Goal: Task Accomplishment & Management: Complete application form

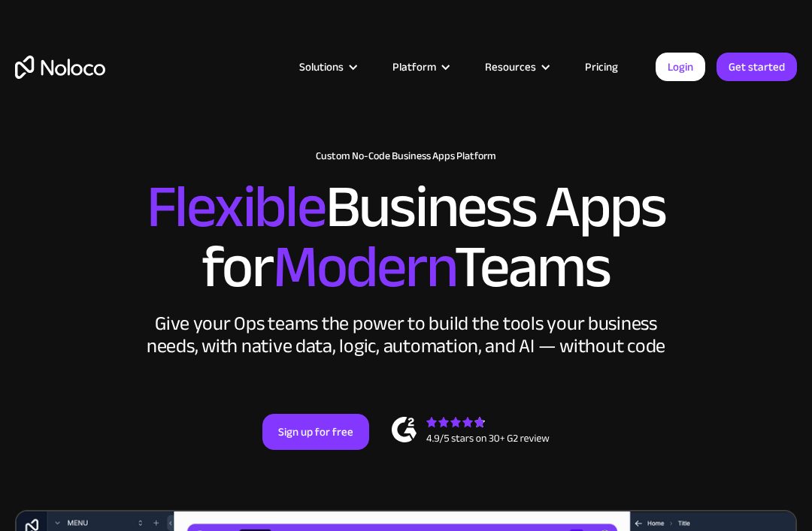
click at [673, 65] on link "Login" at bounding box center [680, 67] width 50 height 29
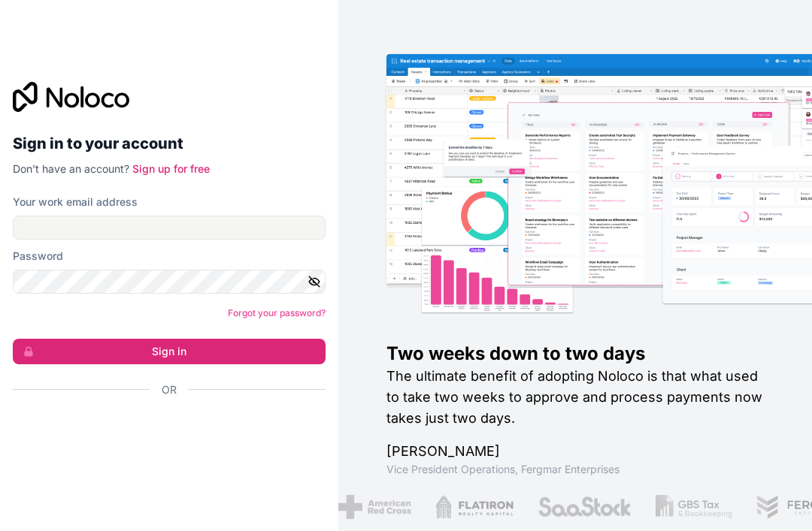
click at [92, 446] on div "Sign in with Google. Opens in new tab" at bounding box center [163, 430] width 301 height 33
click at [88, 447] on div "Sign in with Google. Opens in new tab" at bounding box center [163, 430] width 301 height 33
click at [153, 447] on div "Sign in with Google. Opens in new tab" at bounding box center [163, 430] width 301 height 33
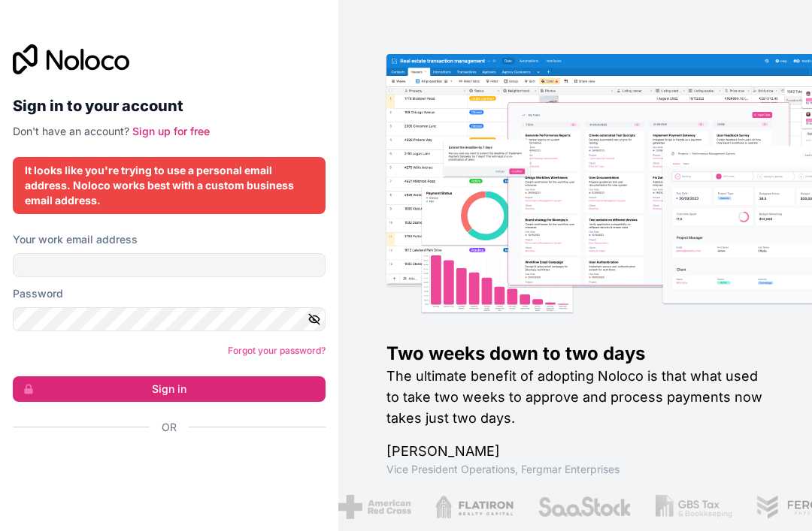
click at [169, 138] on link "Sign up for free" at bounding box center [170, 131] width 77 height 13
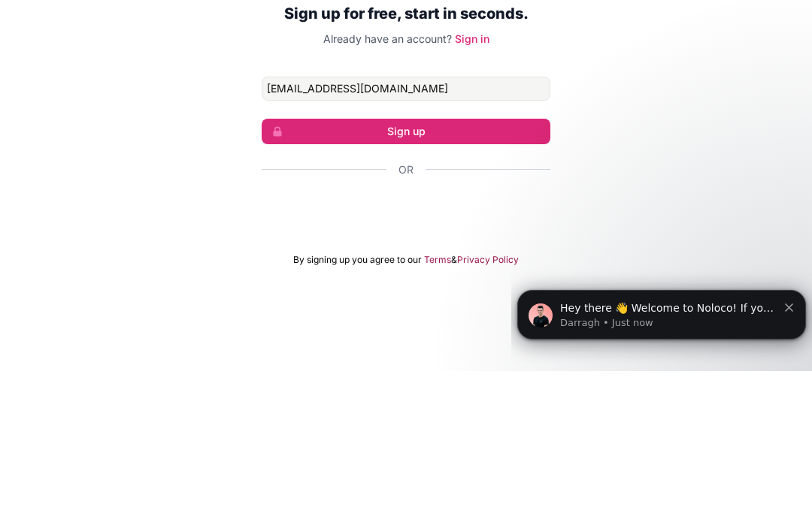
type input "sebmojheh@gmail.com"
click at [406, 279] on button "Sign up" at bounding box center [406, 292] width 289 height 26
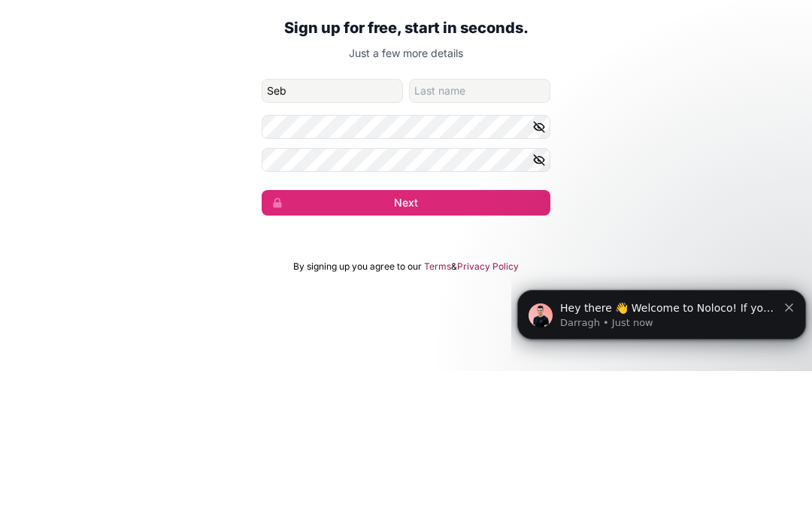
type input "Seb"
click at [489, 239] on input "family-name" at bounding box center [479, 251] width 141 height 24
type input "Rab"
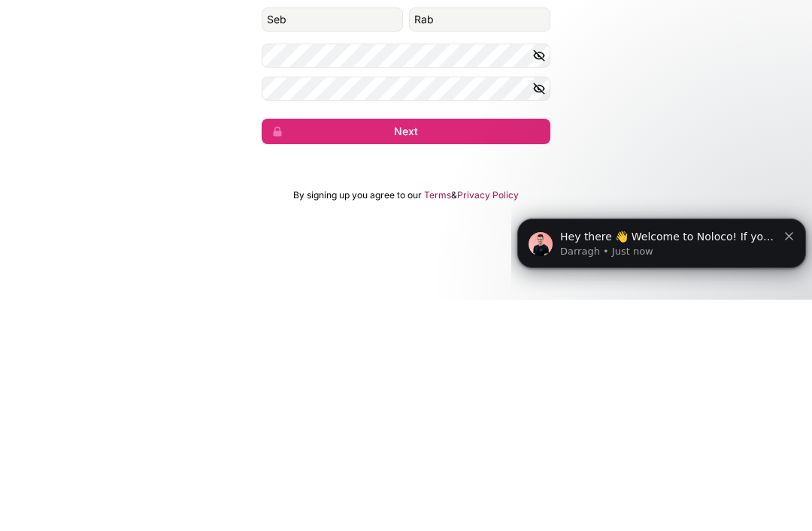
click at [474, 350] on button "Next" at bounding box center [406, 363] width 289 height 26
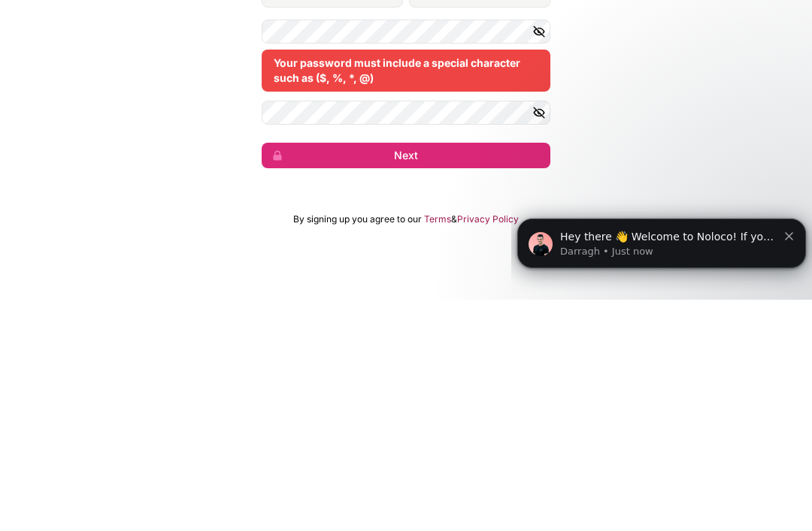
scroll to position [48, 0]
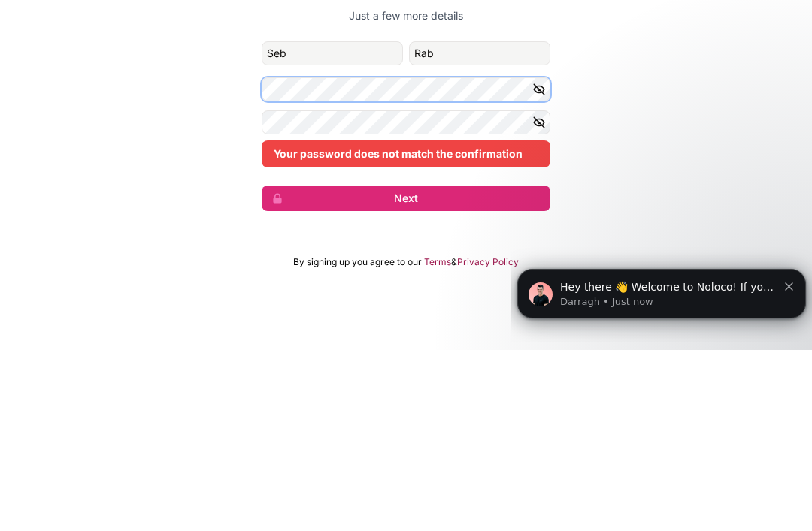
click at [406, 367] on button "Next" at bounding box center [406, 380] width 289 height 26
click at [504, 367] on button "Next" at bounding box center [406, 380] width 289 height 26
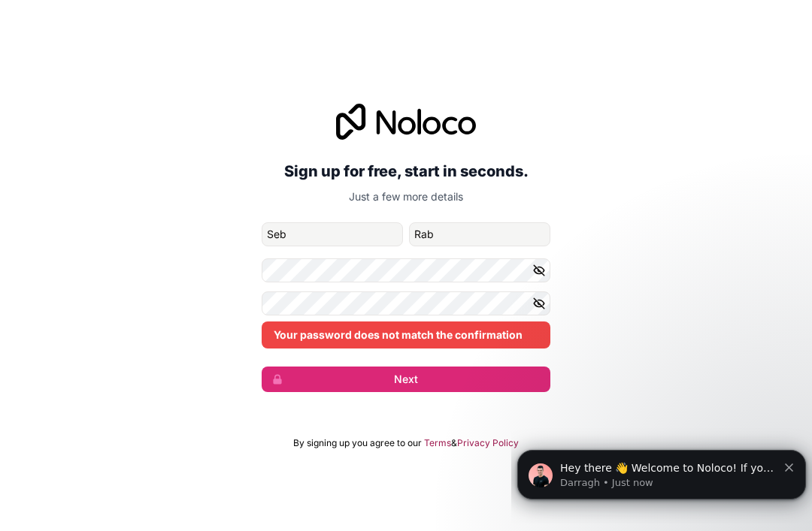
click at [471, 367] on button "Next" at bounding box center [406, 380] width 289 height 26
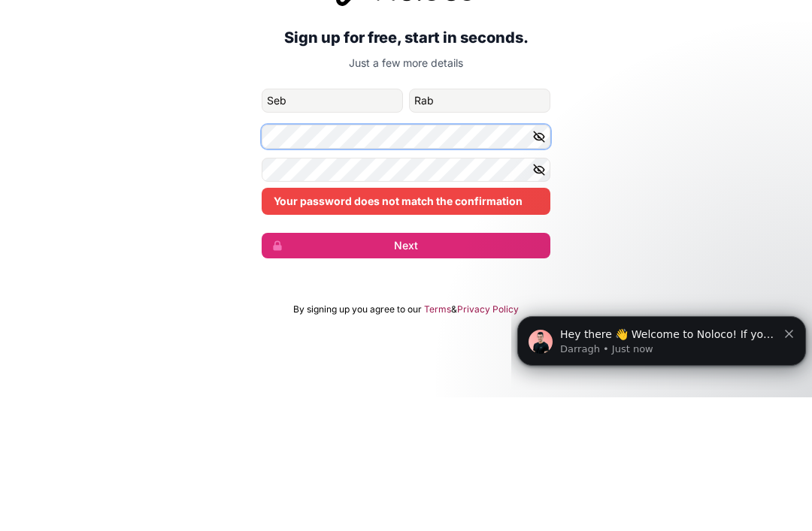
click at [406, 367] on button "Next" at bounding box center [406, 380] width 289 height 26
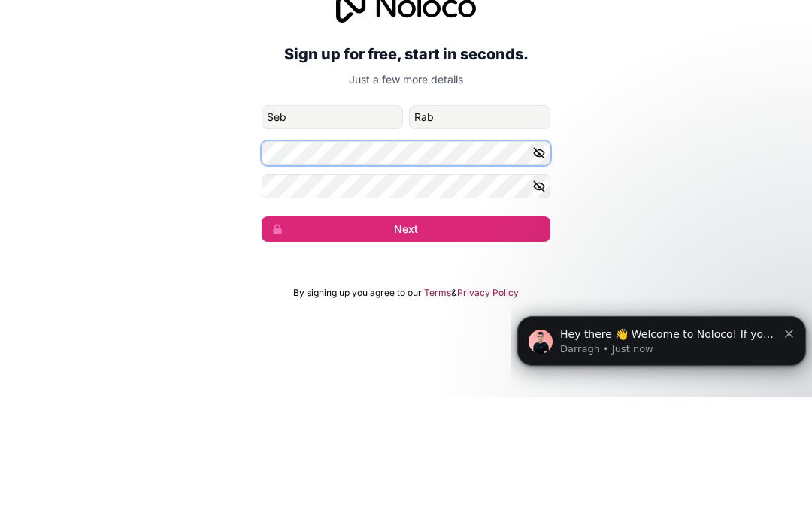
click at [406, 350] on button "Next" at bounding box center [406, 363] width 289 height 26
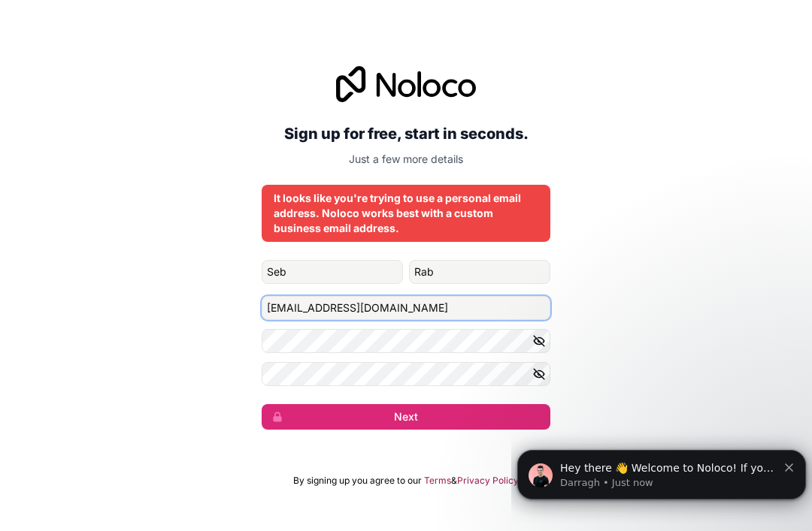
click at [445, 296] on input "sebmojheh@gmail.com" at bounding box center [406, 308] width 289 height 24
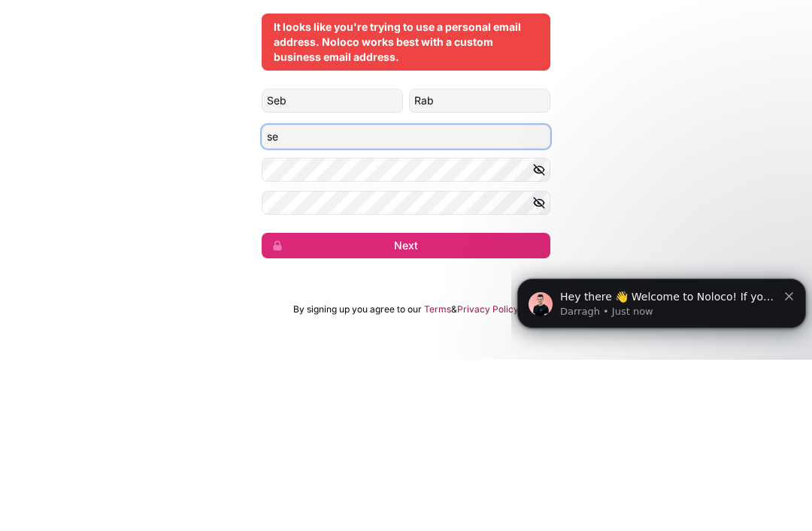
type input "s"
type input "Srabiean0002@mymail.lausd.net"
click at [406, 404] on button "Next" at bounding box center [406, 417] width 289 height 26
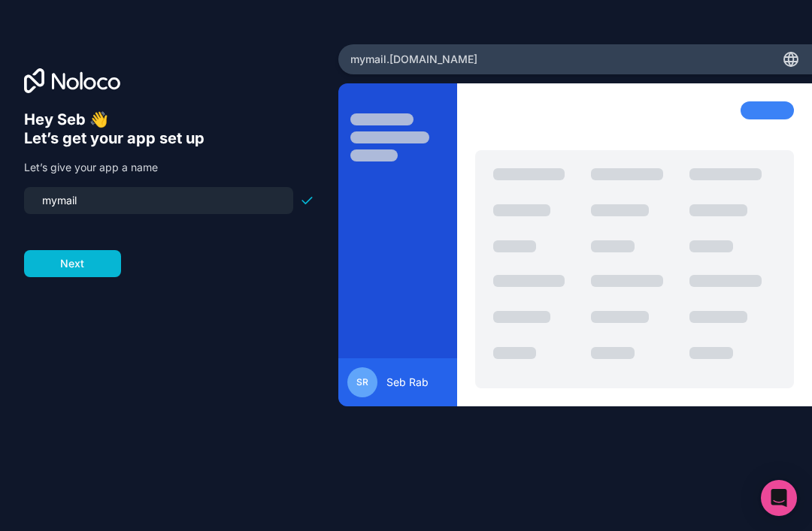
click at [102, 190] on input "mymail" at bounding box center [158, 200] width 251 height 21
click at [105, 190] on input "mymail" at bounding box center [158, 200] width 251 height 21
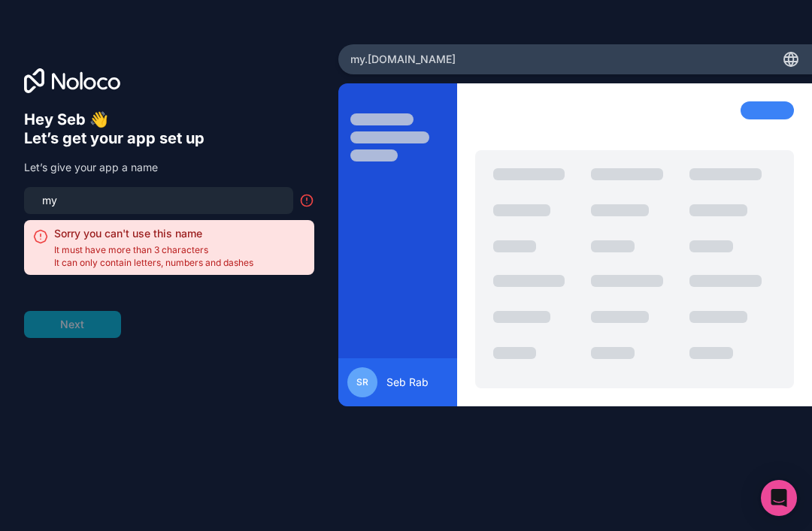
type input "m"
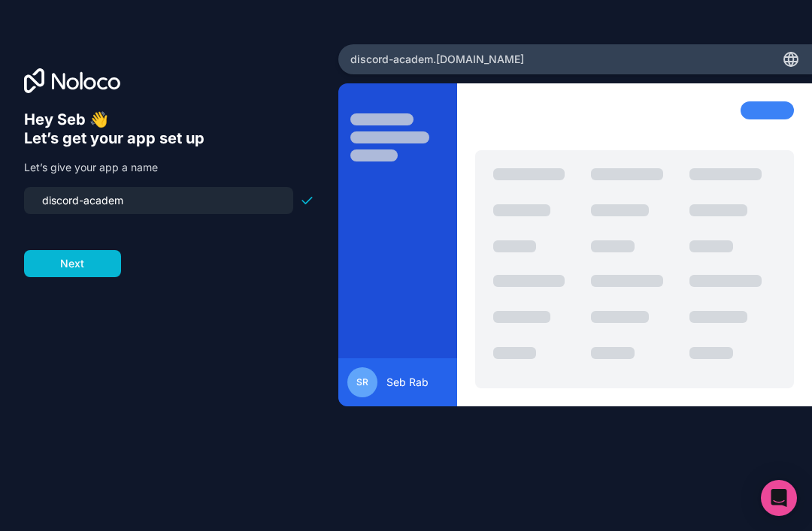
type input "discord-academy"
click at [56, 250] on button "Next" at bounding box center [72, 263] width 97 height 27
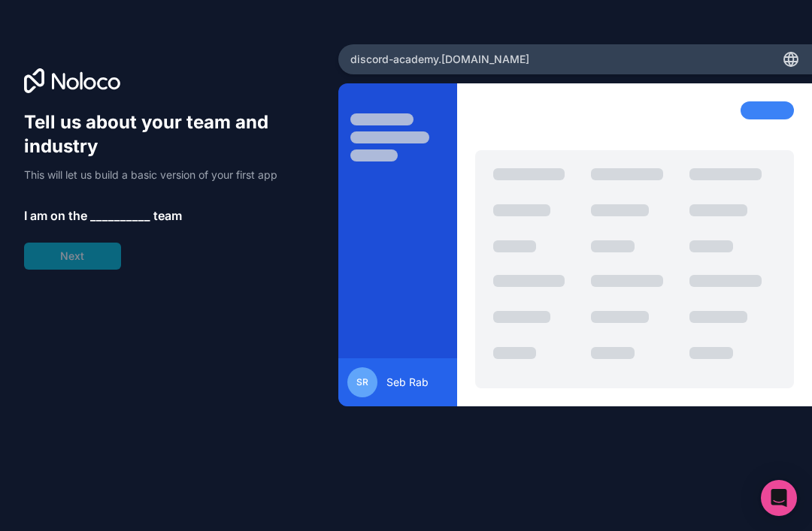
click at [100, 207] on span "__________" at bounding box center [120, 216] width 60 height 18
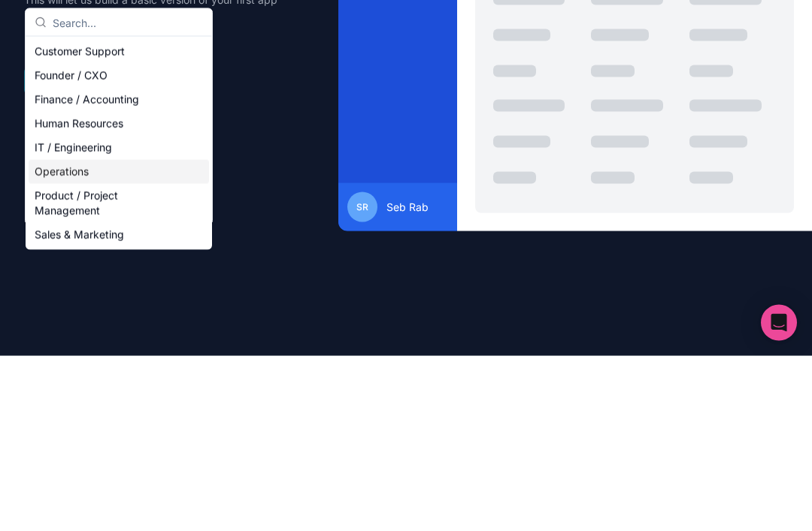
click at [142, 311] on div "IT / Engineering" at bounding box center [119, 323] width 180 height 24
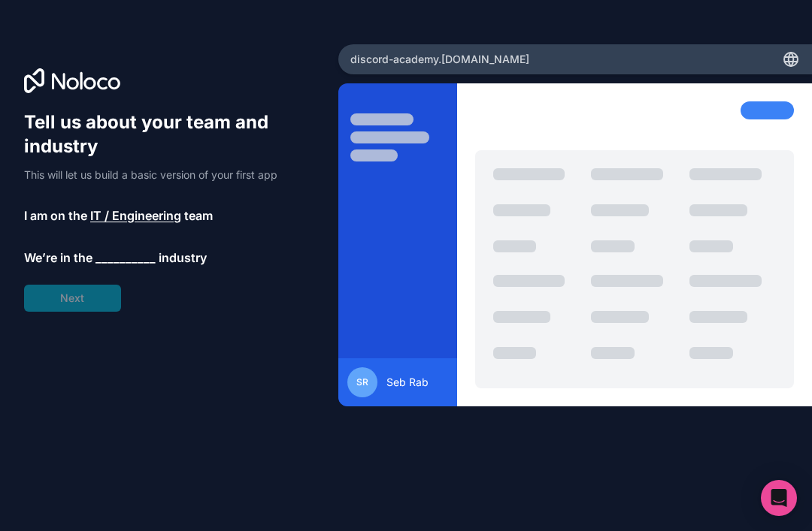
click at [123, 249] on span "__________" at bounding box center [125, 258] width 60 height 18
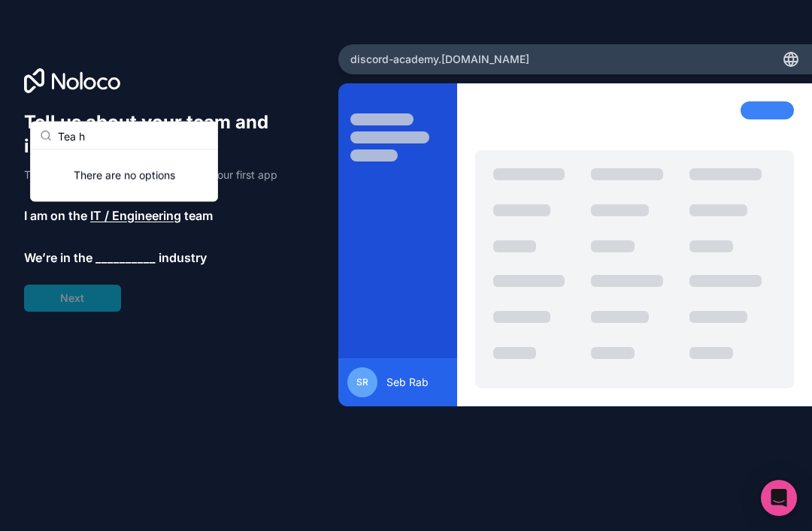
type input "Tea h"
click at [274, 207] on p "I am on the IT / Engineering team" at bounding box center [169, 216] width 290 height 18
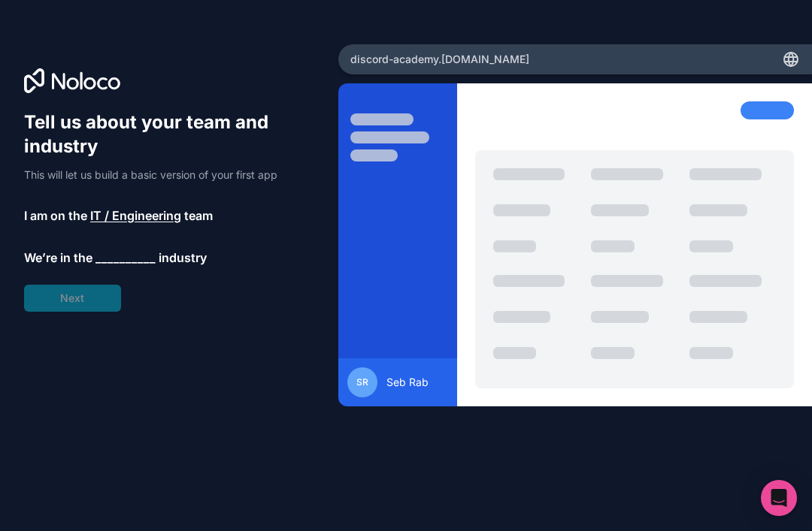
click at [143, 207] on span "IT / Engineering" at bounding box center [135, 216] width 91 height 18
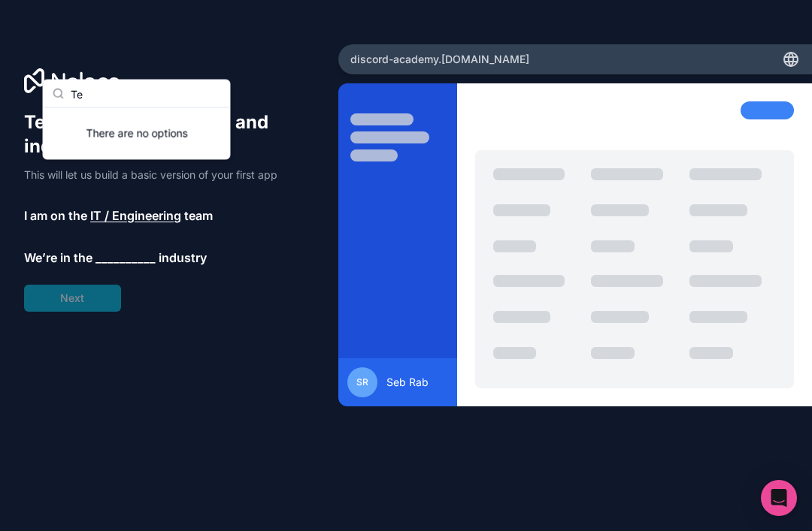
type input "T"
type input "H"
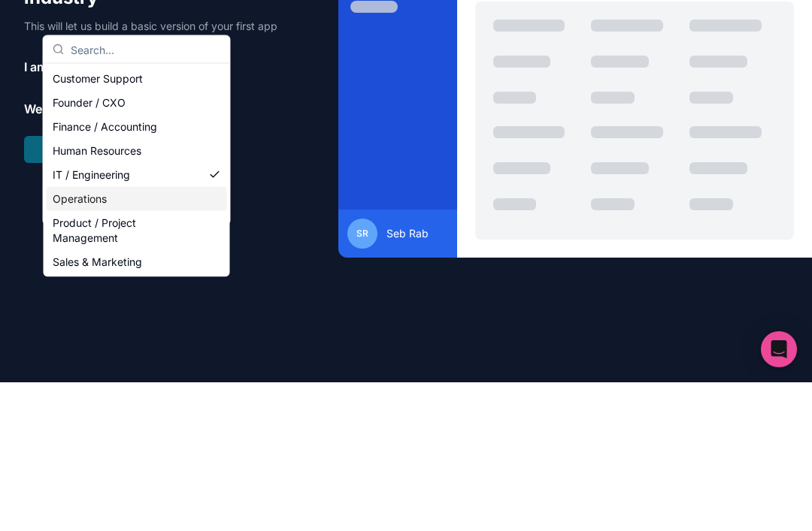
click at [77, 240] on div "Founder / CXO" at bounding box center [137, 252] width 180 height 24
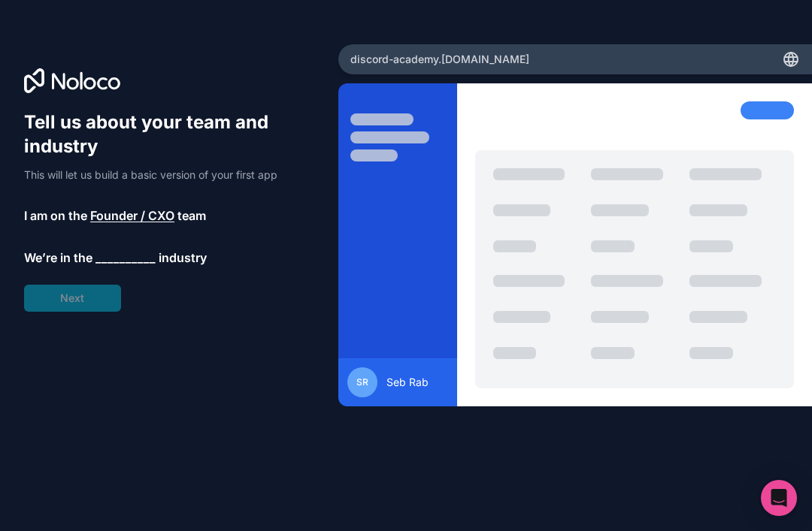
click at [148, 249] on span "__________" at bounding box center [125, 258] width 60 height 18
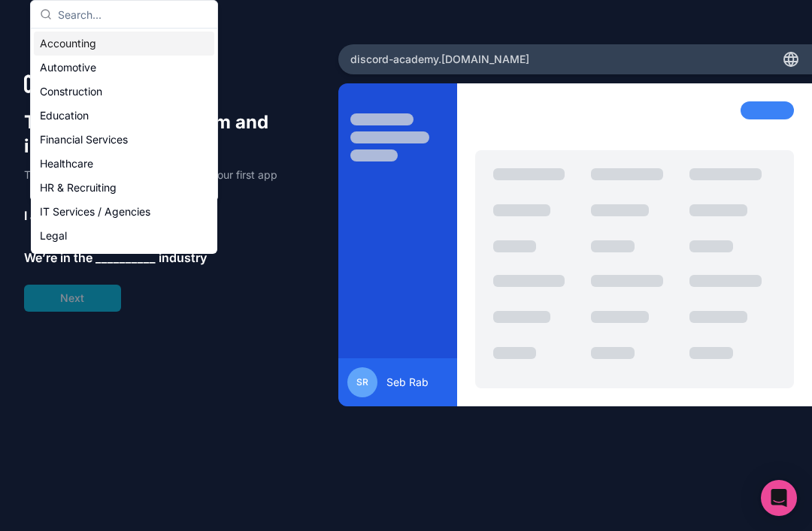
click at [72, 122] on div "Education" at bounding box center [124, 116] width 180 height 24
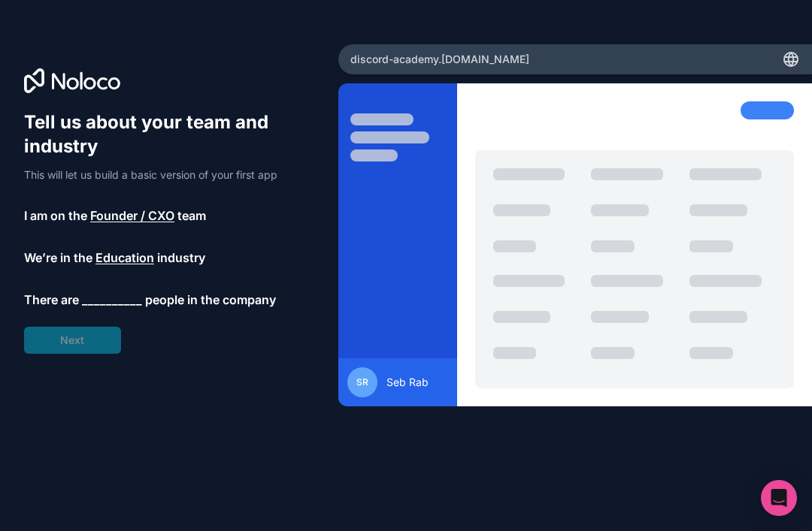
click at [102, 291] on span "__________" at bounding box center [112, 300] width 60 height 18
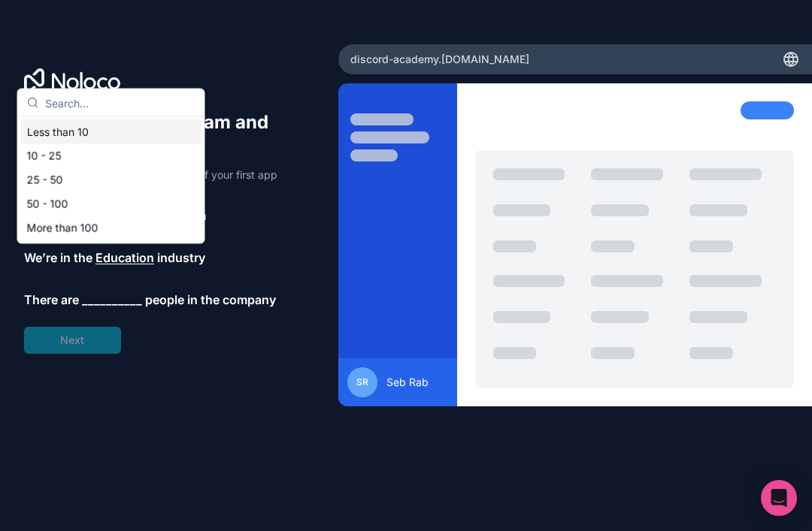
click at [77, 135] on div "Less than 10" at bounding box center [111, 132] width 180 height 24
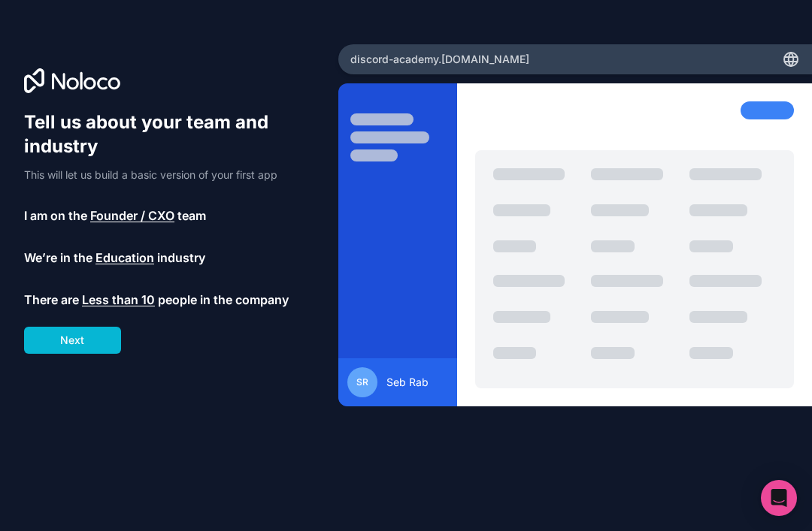
click at [83, 327] on button "Next" at bounding box center [72, 340] width 97 height 27
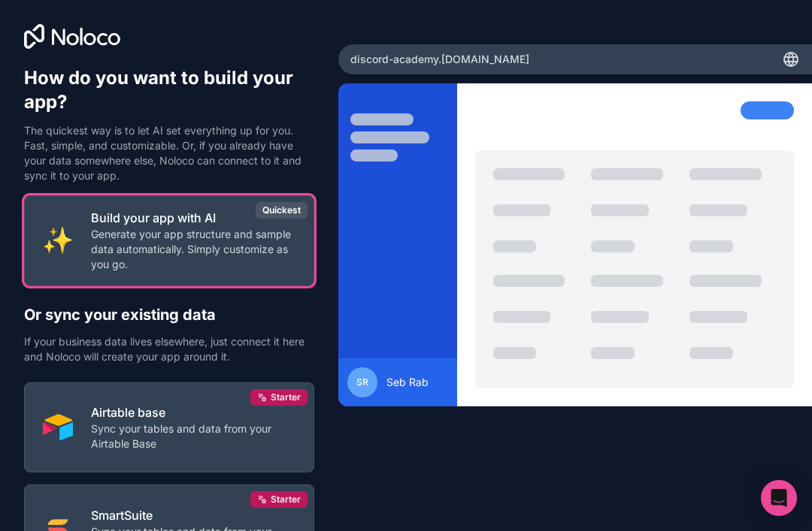
click at [83, 195] on button "Build your app with AI Generate your app structure and sample data automaticall…" at bounding box center [169, 240] width 290 height 91
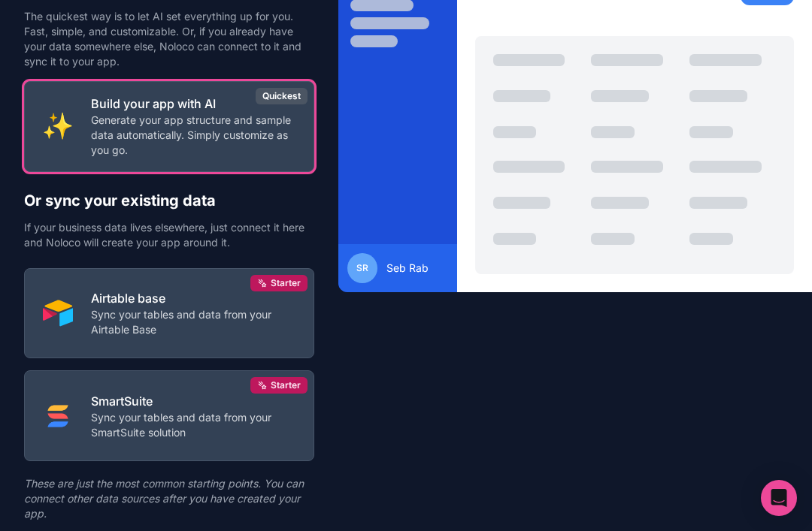
scroll to position [113, 0]
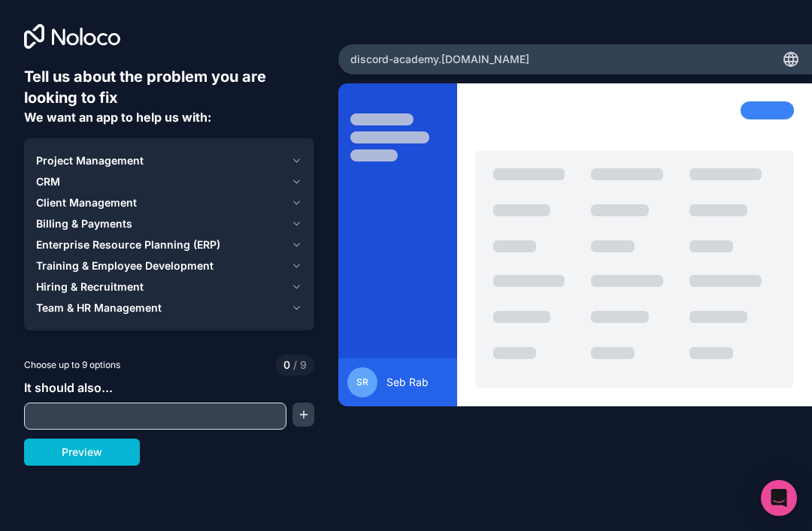
click at [299, 155] on icon "button" at bounding box center [296, 161] width 11 height 12
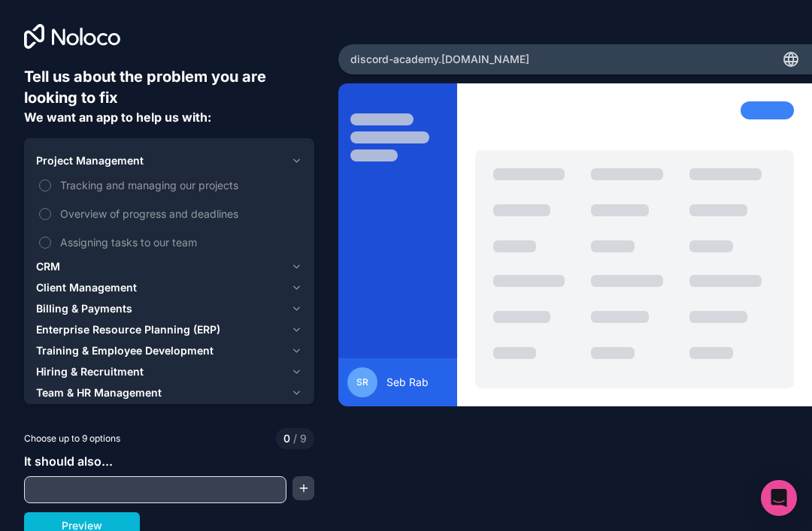
click at [295, 155] on icon "button" at bounding box center [296, 161] width 11 height 12
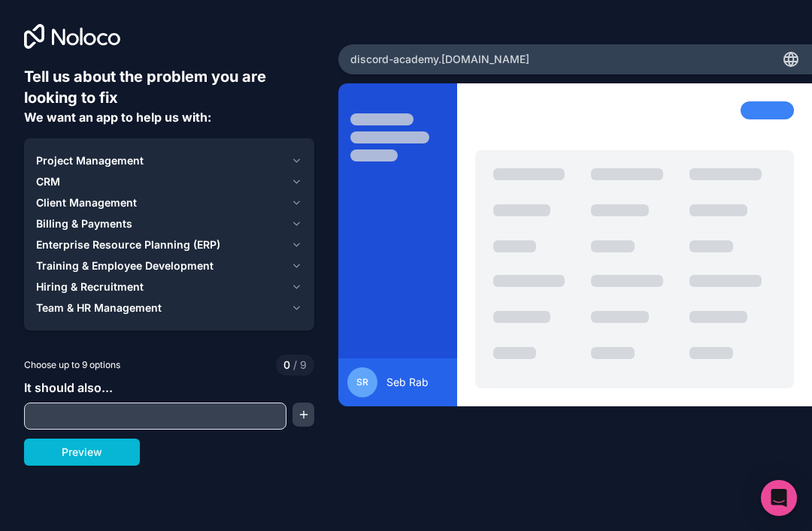
click at [294, 155] on icon "button" at bounding box center [296, 161] width 11 height 12
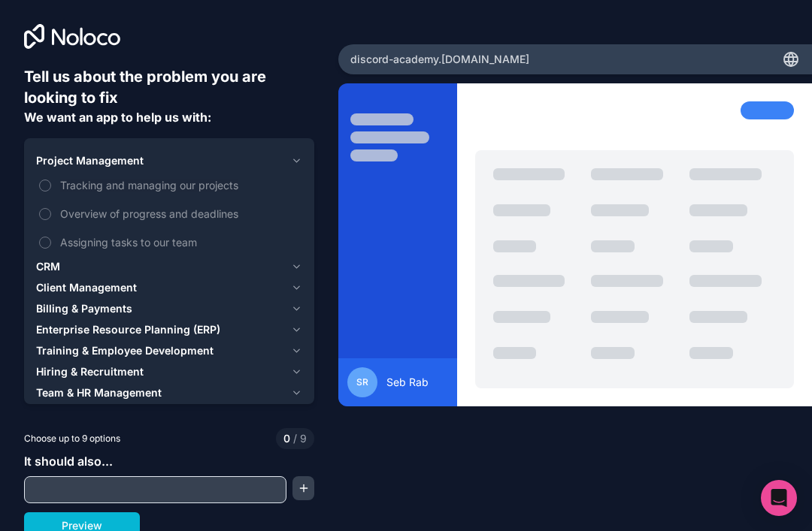
click at [224, 171] on label "Tracking and managing our projects" at bounding box center [169, 185] width 266 height 28
click at [51, 180] on button "Tracking and managing our projects" at bounding box center [45, 186] width 12 height 12
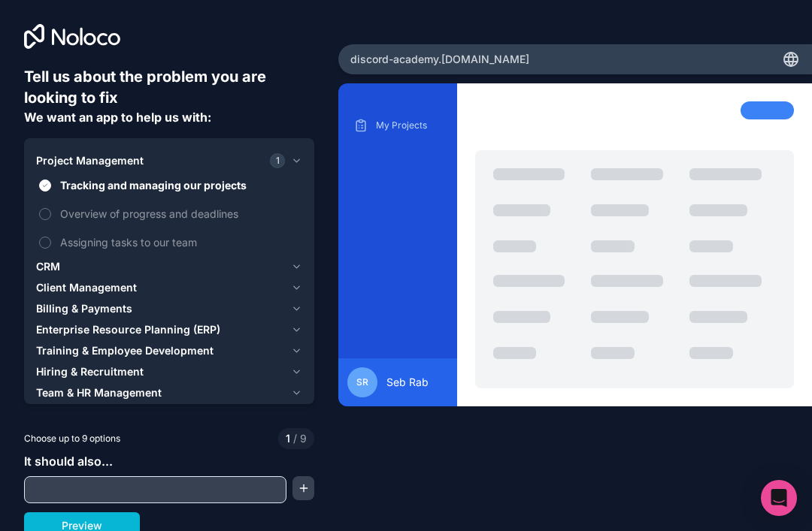
click at [237, 177] on span "Tracking and managing our projects" at bounding box center [179, 185] width 239 height 16
click at [51, 180] on button "Tracking and managing our projects" at bounding box center [45, 186] width 12 height 12
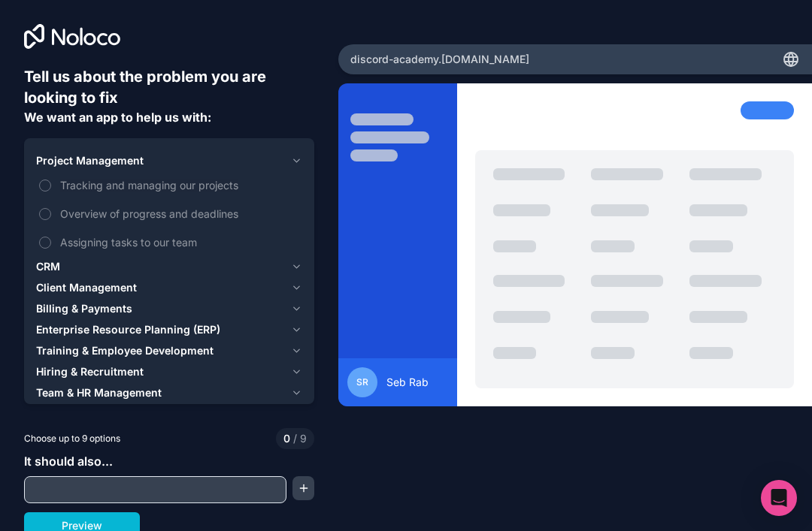
click at [293, 155] on icon "button" at bounding box center [296, 161] width 11 height 12
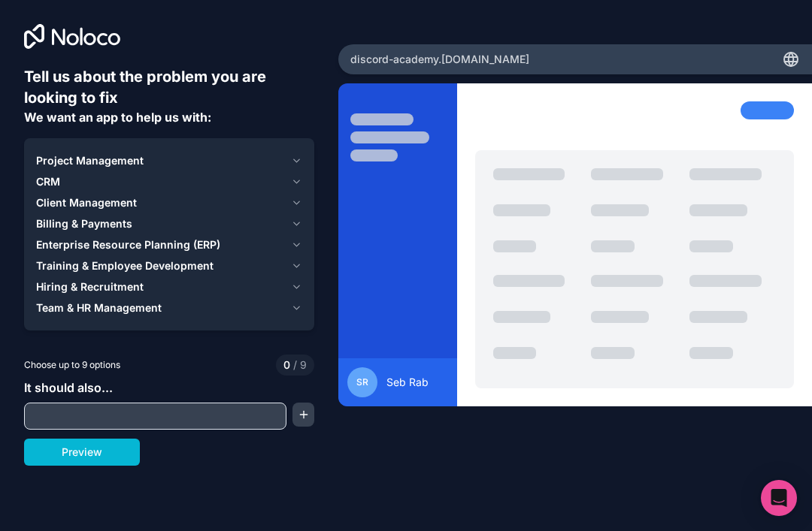
click at [183, 406] on input "text" at bounding box center [155, 416] width 255 height 21
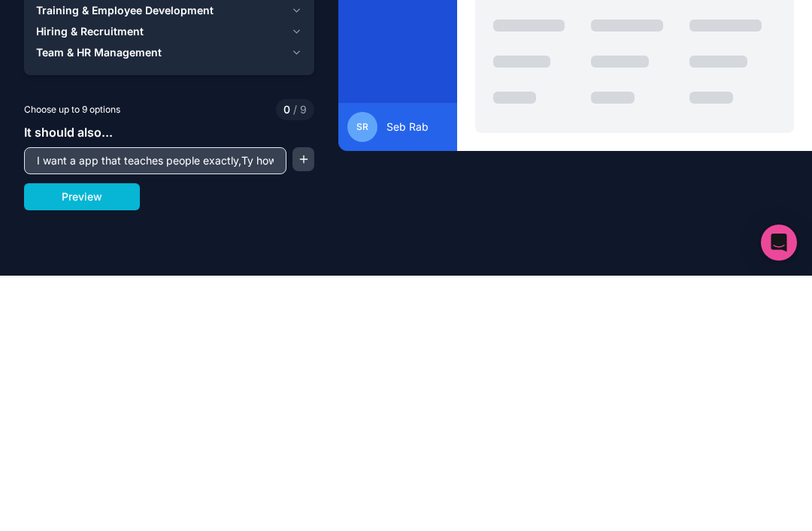
click at [226, 406] on input "I want a app that teaches people exactly,Ty how to" at bounding box center [155, 416] width 255 height 21
click at [277, 406] on input "I want a app that teaches people exactly,how to" at bounding box center [155, 416] width 255 height 21
type input "I want a app that teaches people exactly,how to make a Discord bot in any langu…"
click at [60, 439] on button "Preview" at bounding box center [82, 452] width 116 height 27
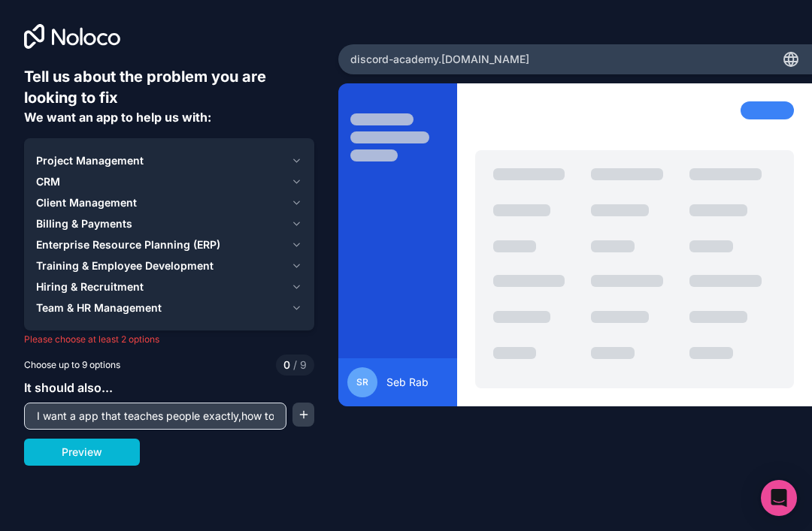
click at [68, 439] on button "Preview" at bounding box center [82, 452] width 116 height 27
click at [88, 256] on button "Training & Employee Development" at bounding box center [169, 266] width 266 height 21
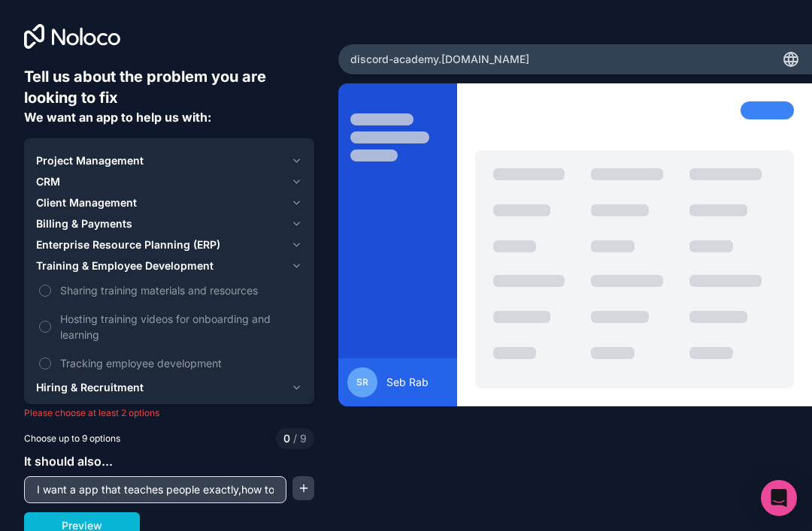
click at [65, 283] on span "Sharing training materials and resources" at bounding box center [179, 291] width 239 height 16
click at [51, 285] on button "Sharing training materials and resources" at bounding box center [45, 291] width 12 height 12
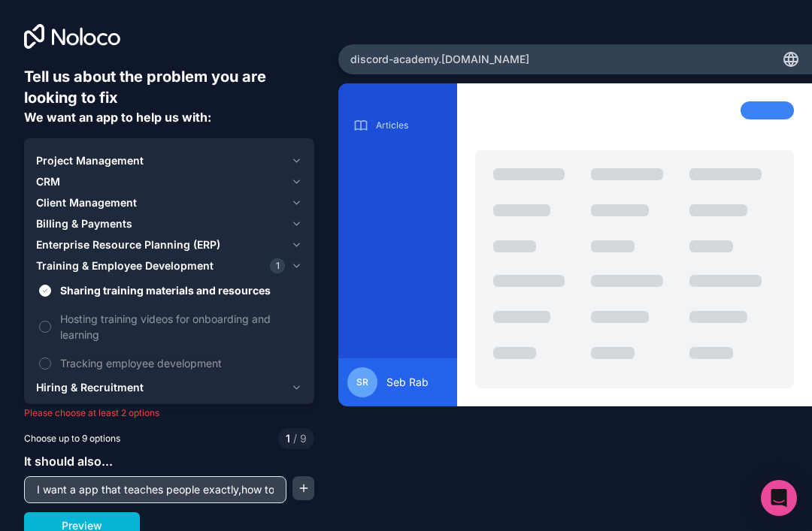
click at [50, 358] on button "Tracking employee development" at bounding box center [45, 364] width 12 height 12
click at [69, 513] on button "Preview" at bounding box center [82, 526] width 116 height 27
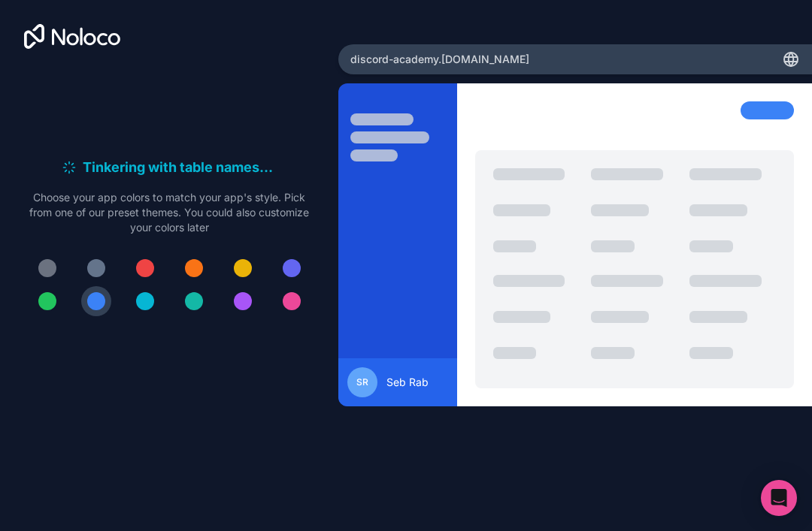
click at [184, 253] on button at bounding box center [194, 268] width 30 height 30
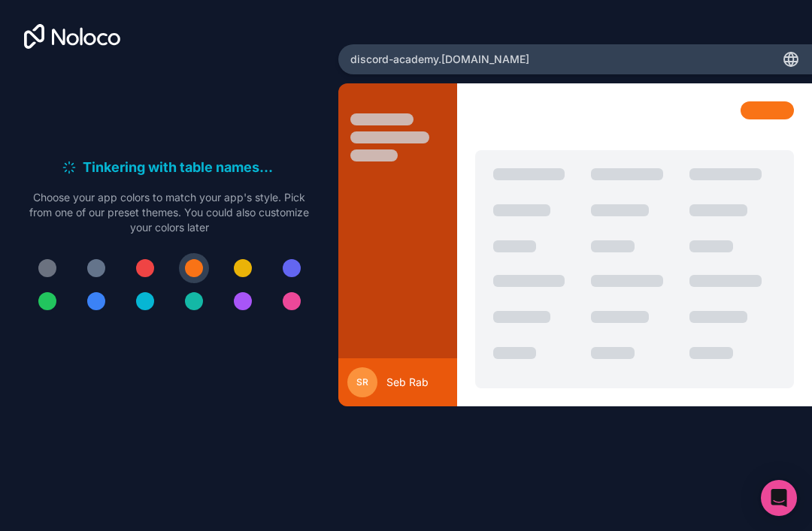
click at [94, 292] on div at bounding box center [96, 301] width 18 height 18
